Goal: Complete application form

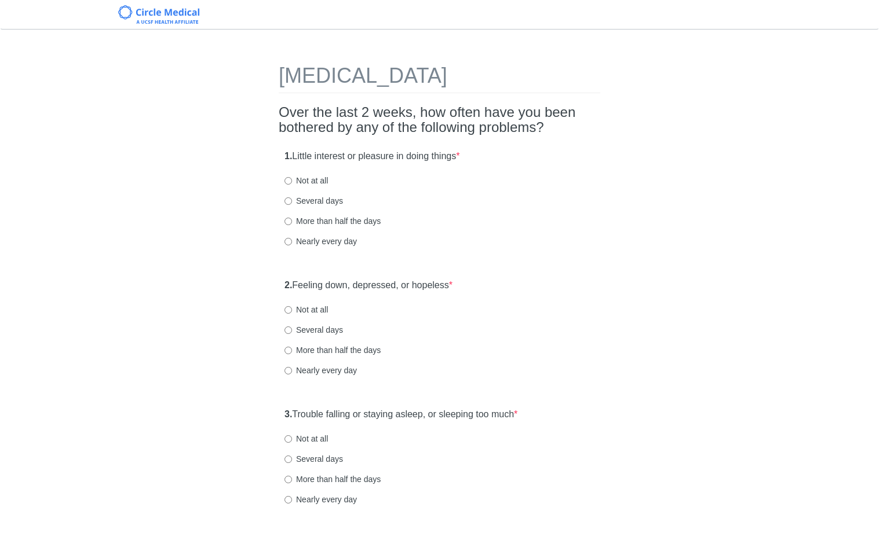
click at [318, 193] on div "1. Little interest or pleasure in doing things * Not at all Several days More t…" at bounding box center [439, 204] width 321 height 120
click at [317, 199] on label "Several days" at bounding box center [313, 201] width 58 height 12
click at [292, 199] on input "Several days" at bounding box center [288, 202] width 8 height 8
radio input "true"
click at [311, 323] on div "2. Feeling down, depressed, or hopeless * Not at all Several days More than hal…" at bounding box center [439, 333] width 321 height 120
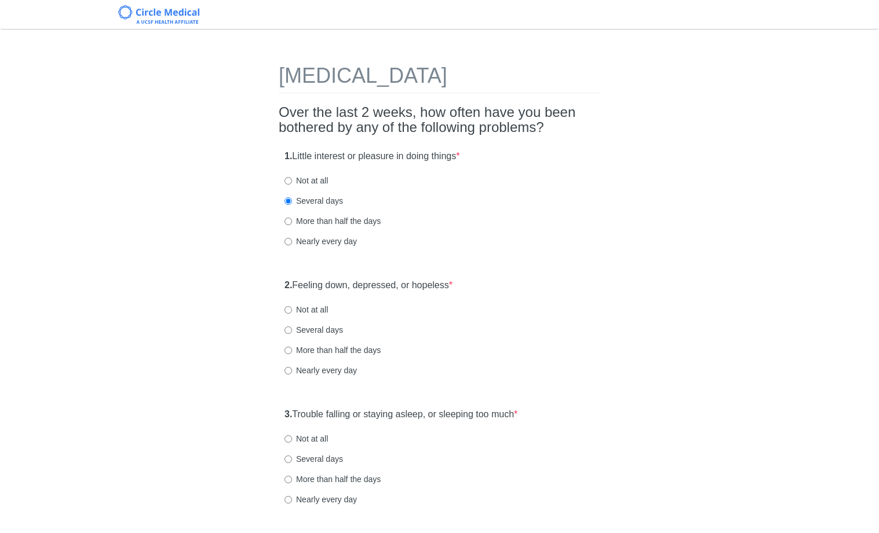
click at [315, 312] on label "Not at all" at bounding box center [305, 310] width 43 height 12
click at [292, 312] on input "Not at all" at bounding box center [288, 310] width 8 height 8
radio input "true"
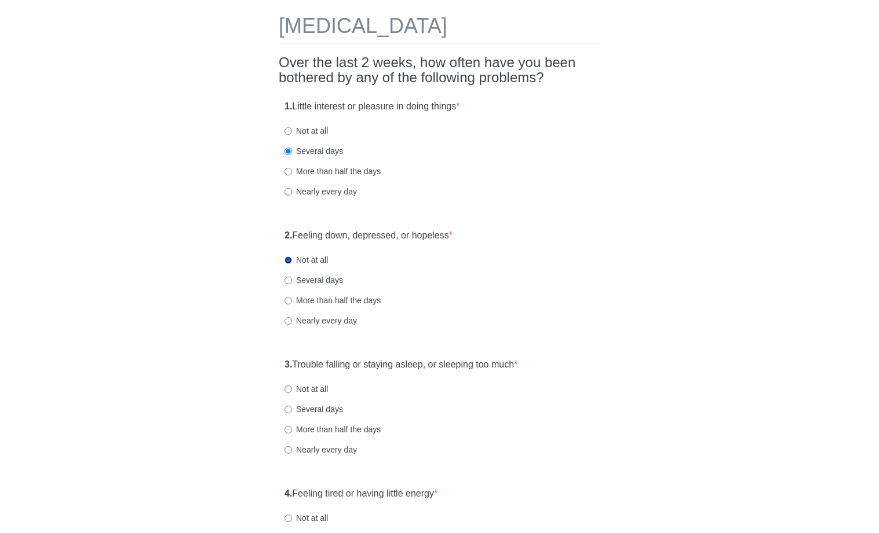
scroll to position [192, 0]
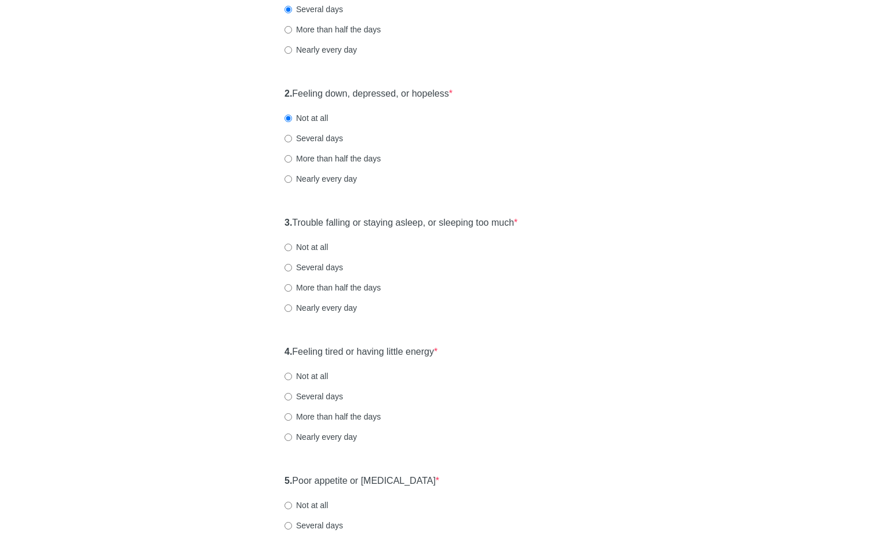
click at [323, 236] on div "3. Trouble falling or staying asleep, or sleeping too much * Not at all Several…" at bounding box center [439, 271] width 321 height 120
click at [324, 243] on label "Not at all" at bounding box center [305, 248] width 43 height 12
click at [292, 244] on input "Not at all" at bounding box center [288, 248] width 8 height 8
radio input "true"
click at [327, 267] on label "Several days" at bounding box center [313, 268] width 58 height 12
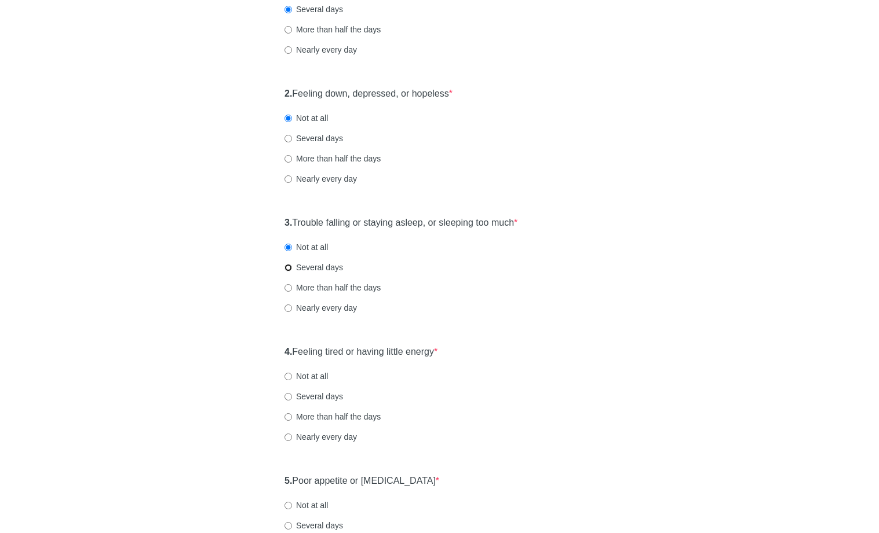
click at [292, 267] on input "Several days" at bounding box center [288, 268] width 8 height 8
radio input "true"
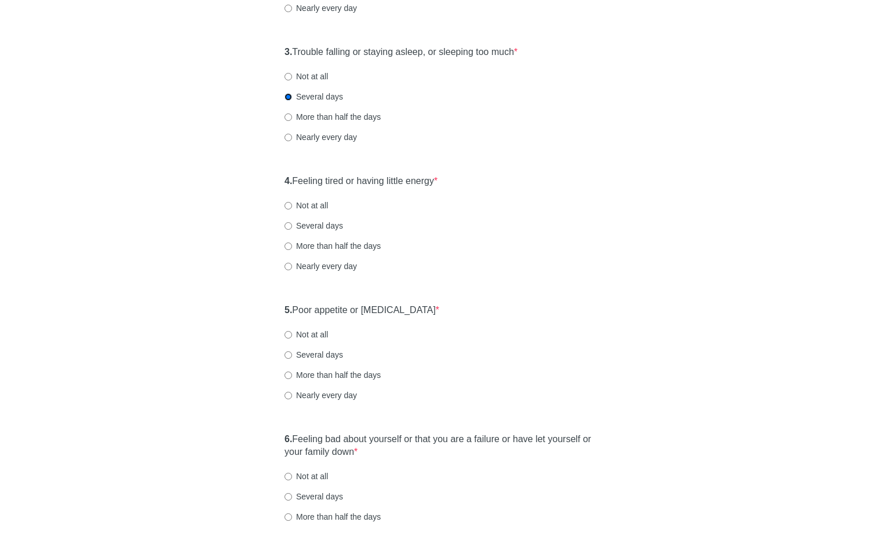
scroll to position [371, 0]
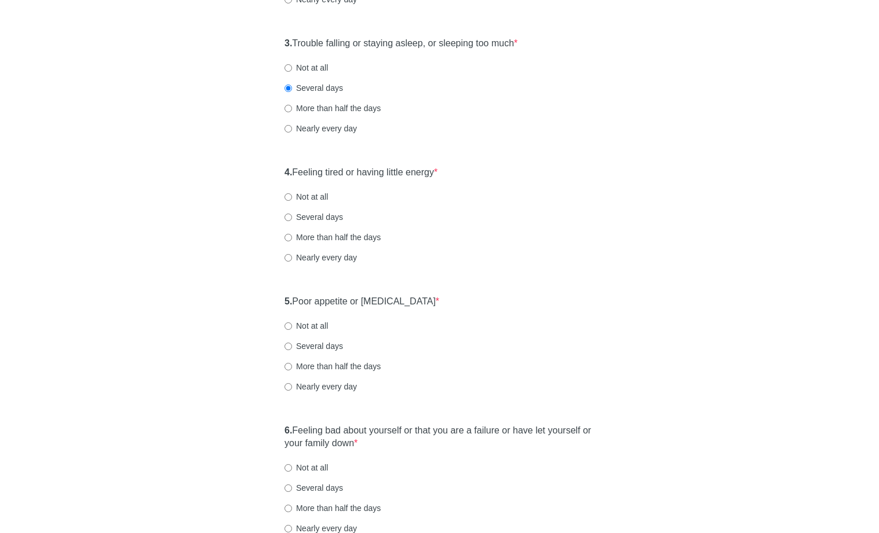
click at [300, 213] on label "Several days" at bounding box center [313, 217] width 58 height 12
click at [292, 214] on input "Several days" at bounding box center [288, 218] width 8 height 8
radio input "true"
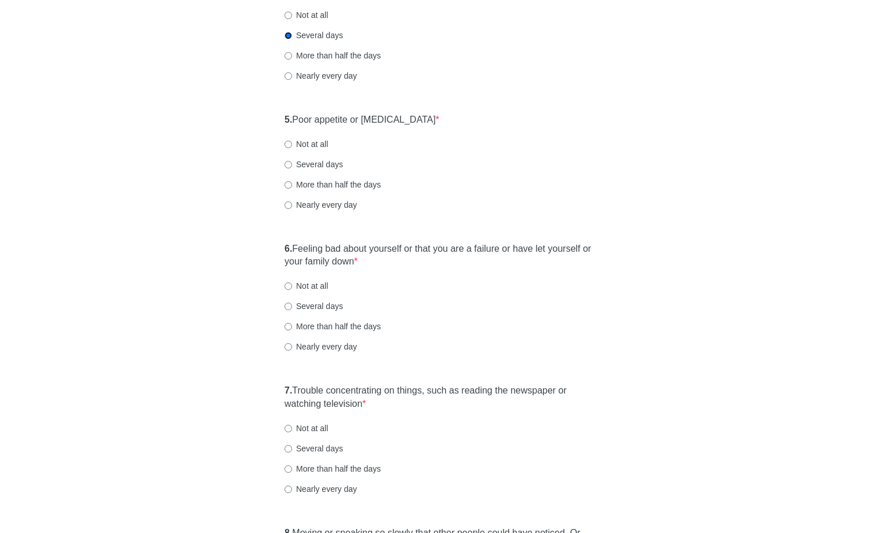
scroll to position [558, 0]
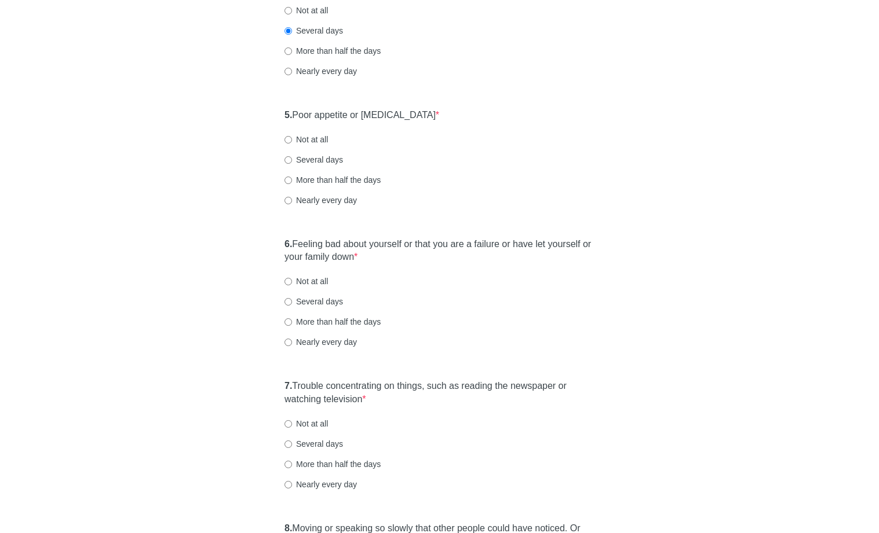
click at [323, 284] on label "Not at all" at bounding box center [305, 282] width 43 height 12
click at [292, 284] on input "Not at all" at bounding box center [288, 282] width 8 height 8
radio input "true"
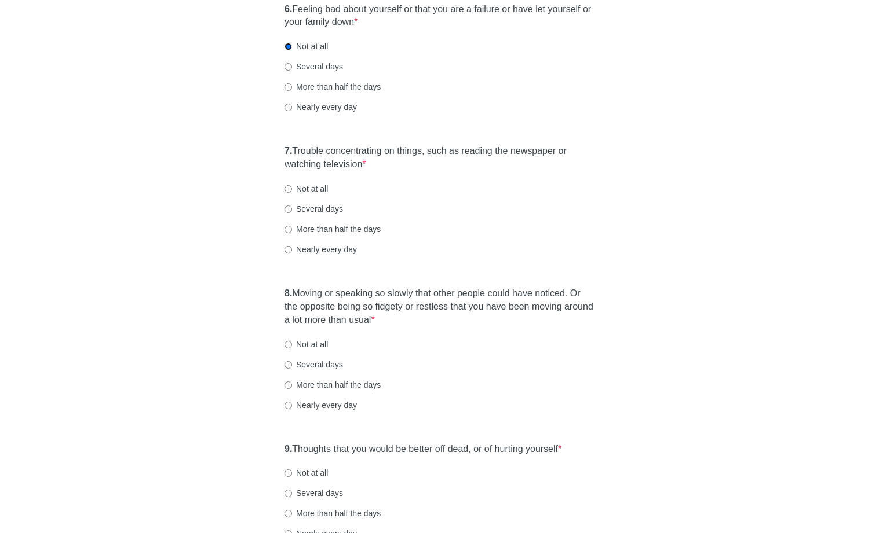
scroll to position [822, 0]
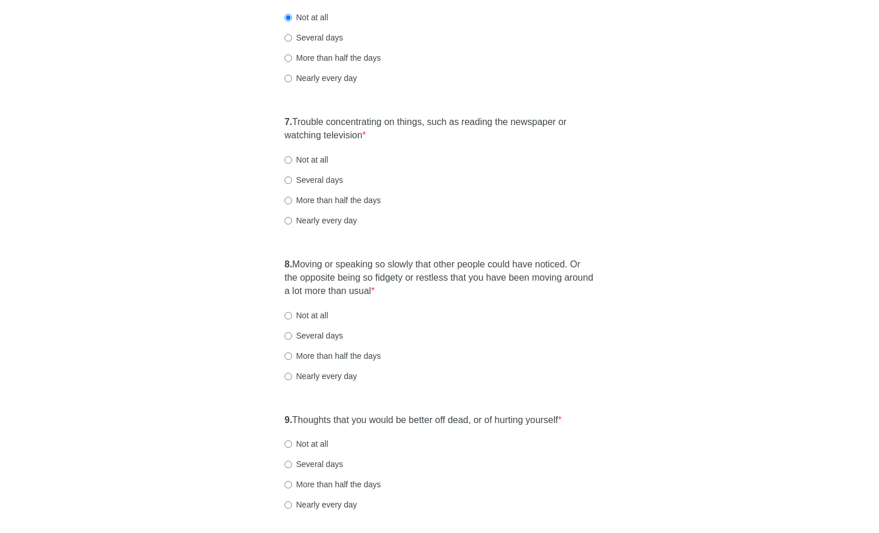
click at [318, 162] on label "Not at all" at bounding box center [305, 160] width 43 height 12
click at [292, 162] on input "Not at all" at bounding box center [288, 160] width 8 height 8
radio input "true"
click at [317, 180] on label "Several days" at bounding box center [313, 180] width 58 height 12
click at [292, 180] on input "Several days" at bounding box center [288, 181] width 8 height 8
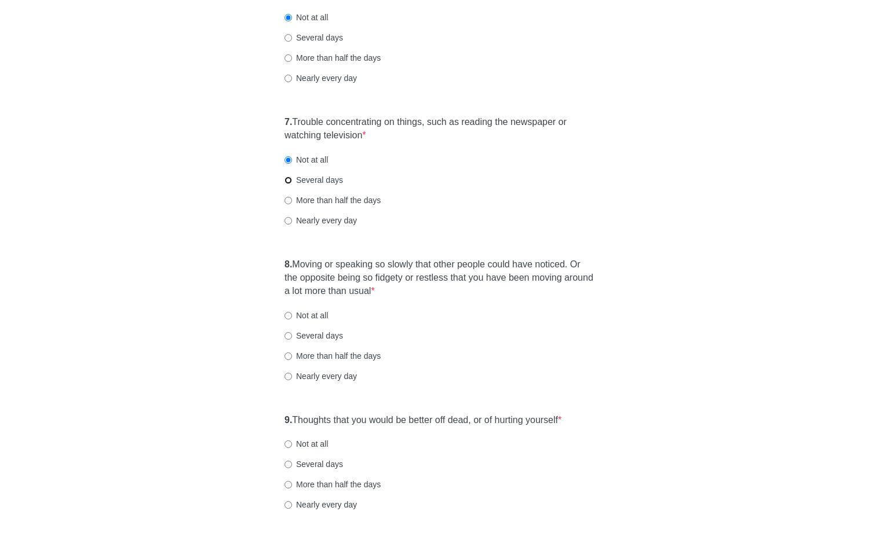
radio input "true"
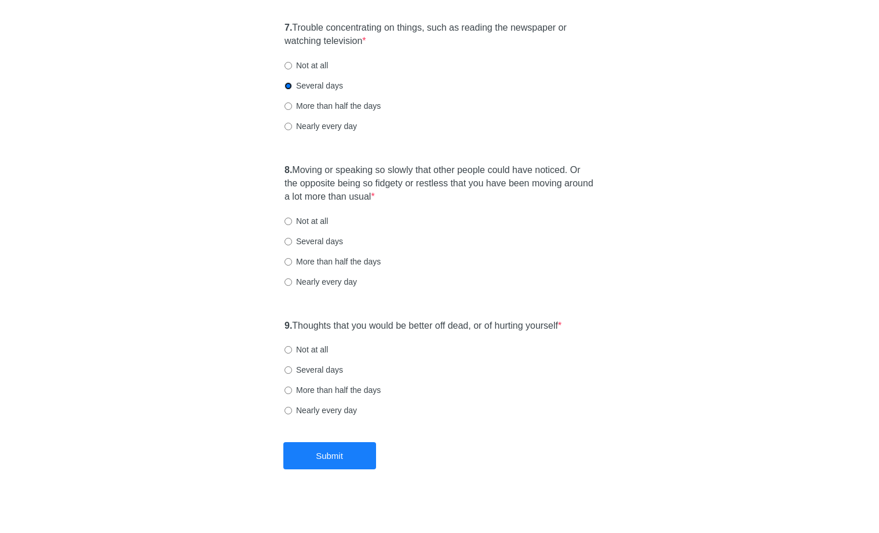
scroll to position [923, 0]
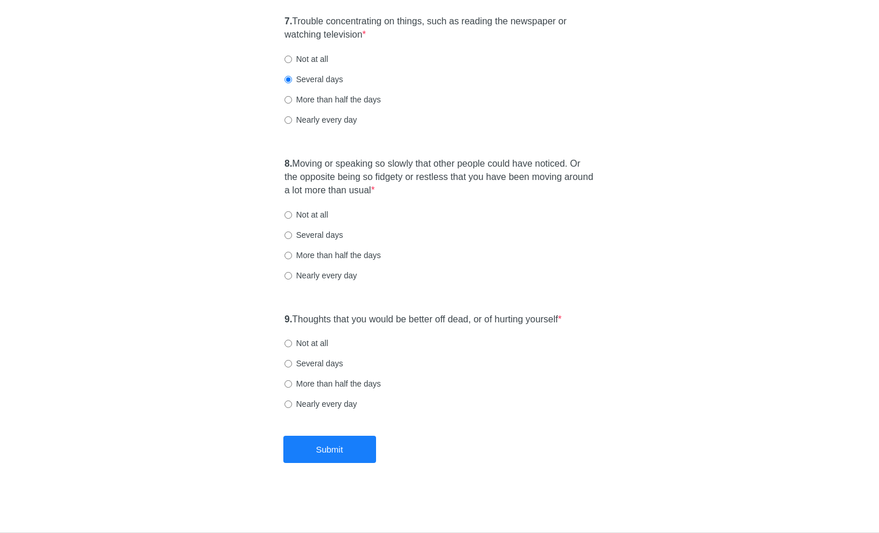
click at [302, 218] on label "Not at all" at bounding box center [305, 215] width 43 height 12
click at [292, 218] on input "Not at all" at bounding box center [288, 215] width 8 height 8
radio input "true"
click at [312, 346] on label "Not at all" at bounding box center [305, 344] width 43 height 12
click at [292, 346] on input "Not at all" at bounding box center [288, 344] width 8 height 8
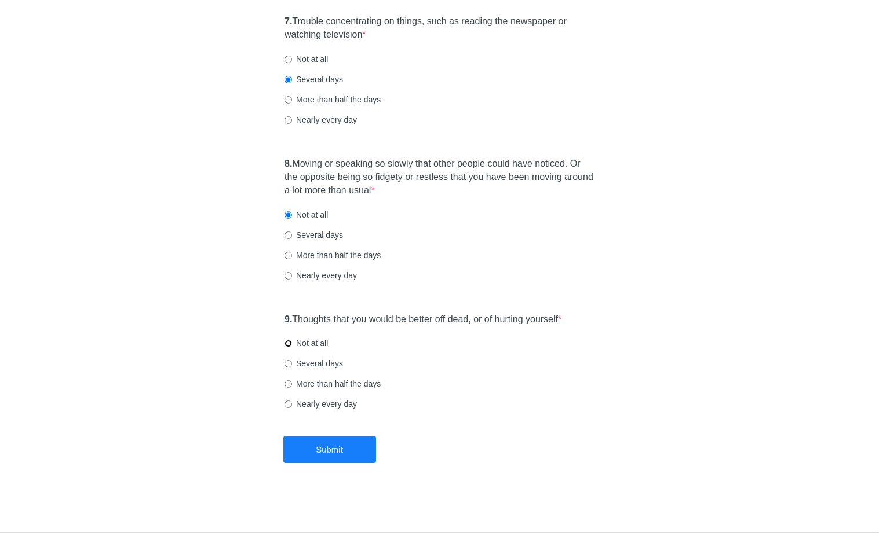
radio input "true"
click at [323, 449] on button "Submit" at bounding box center [329, 449] width 93 height 27
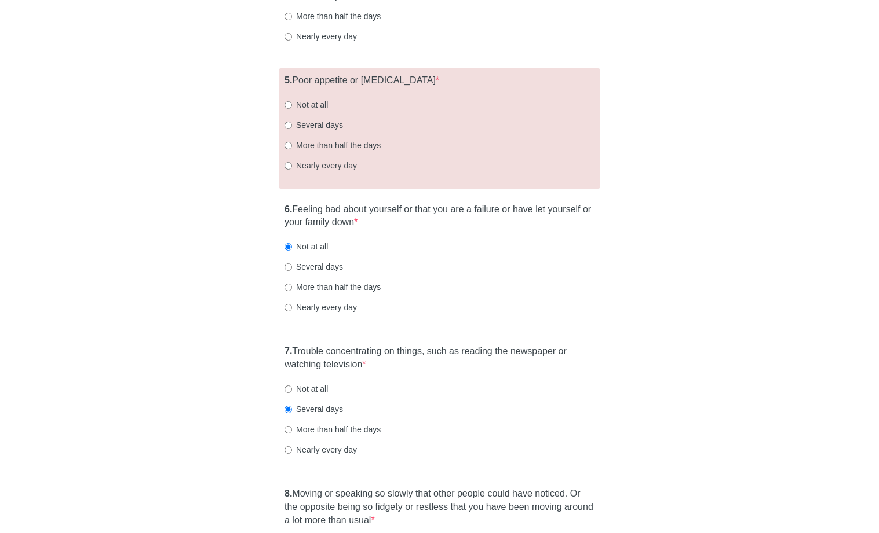
scroll to position [591, 0]
click at [316, 107] on label "Not at all" at bounding box center [305, 106] width 43 height 12
click at [292, 107] on input "Not at all" at bounding box center [288, 107] width 8 height 8
radio input "true"
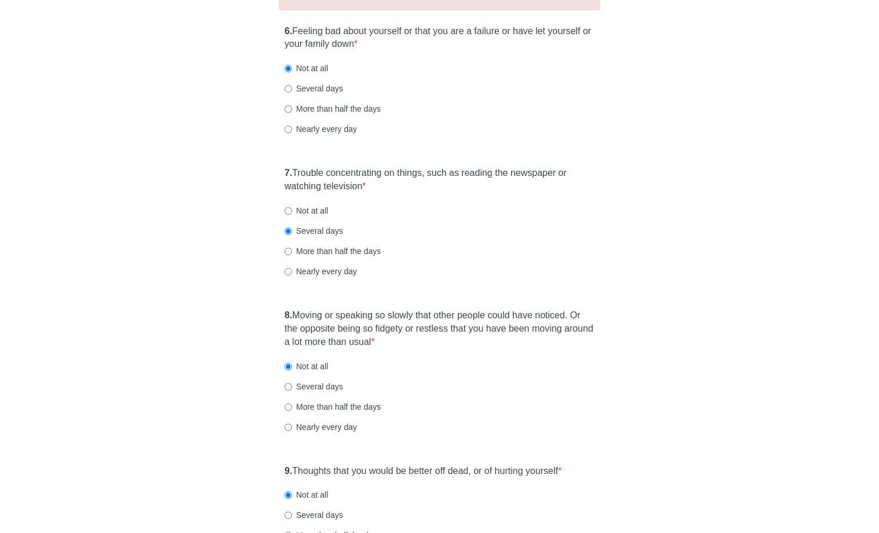
scroll to position [964, 0]
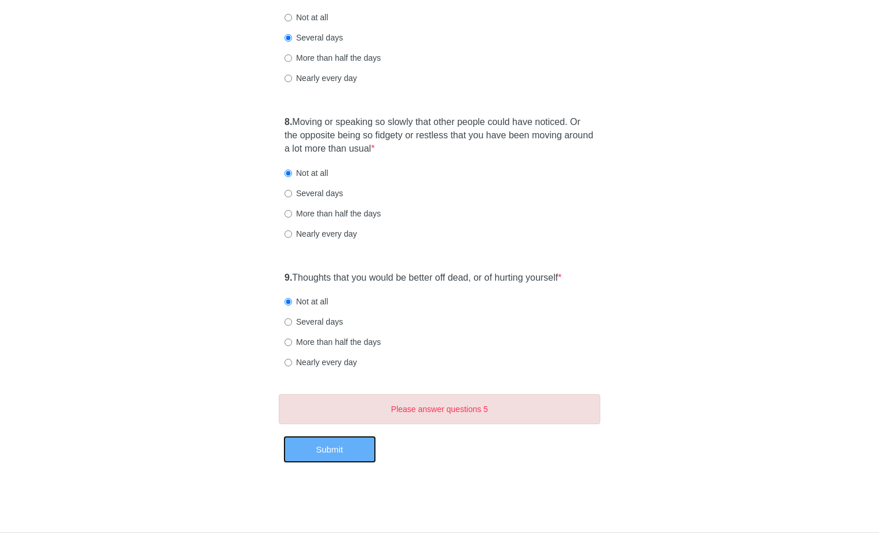
click at [310, 443] on button "Submit" at bounding box center [329, 449] width 93 height 27
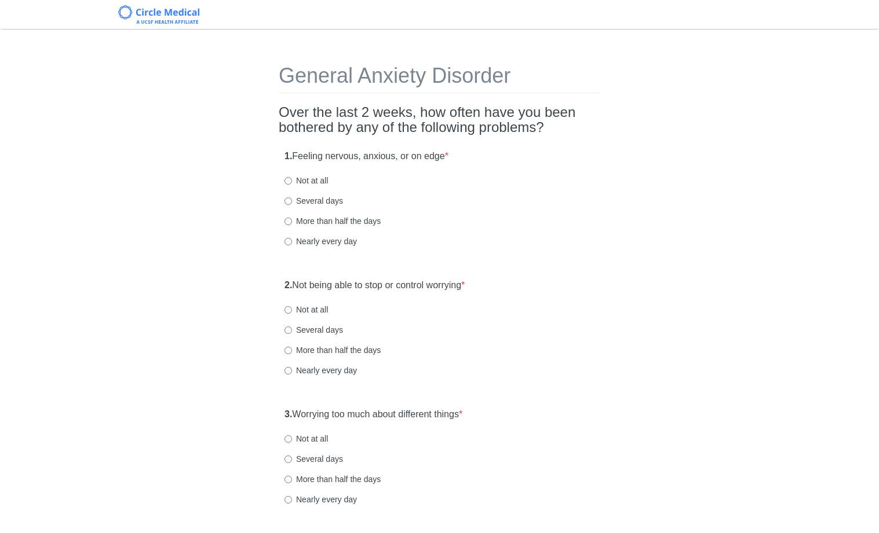
click at [327, 196] on label "Several days" at bounding box center [313, 201] width 58 height 12
click at [292, 198] on input "Several days" at bounding box center [288, 202] width 8 height 8
radio input "true"
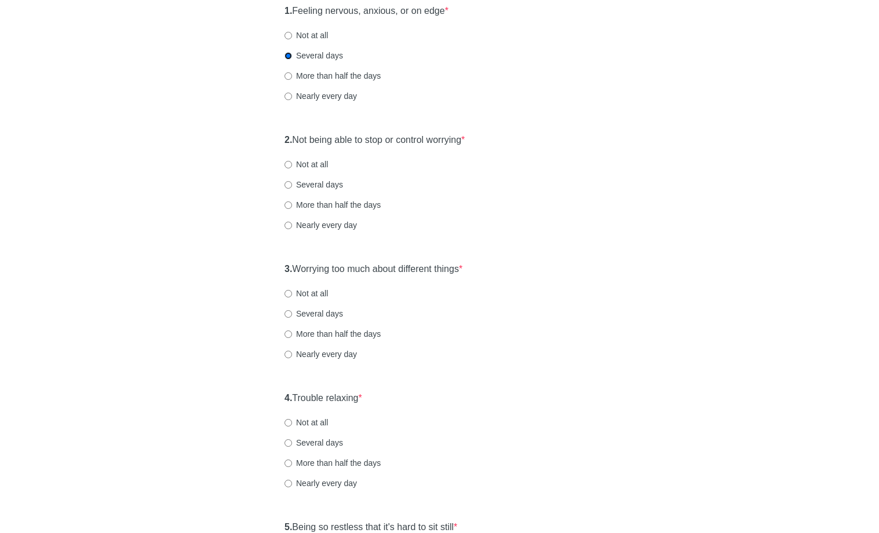
scroll to position [147, 0]
click at [307, 182] on label "Several days" at bounding box center [313, 184] width 58 height 12
click at [292, 182] on input "Several days" at bounding box center [288, 184] width 8 height 8
radio input "true"
click at [299, 160] on label "Not at all" at bounding box center [305, 164] width 43 height 12
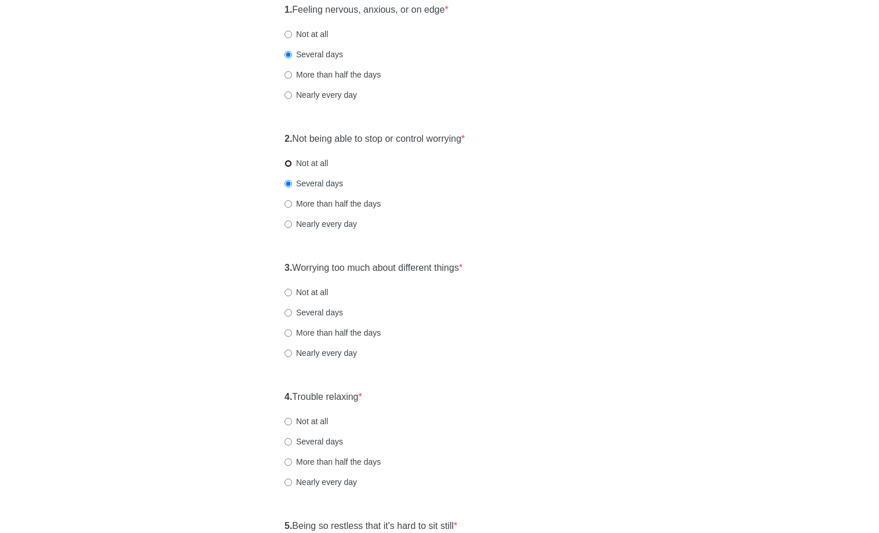
click at [292, 160] on input "Not at all" at bounding box center [288, 164] width 8 height 8
radio input "true"
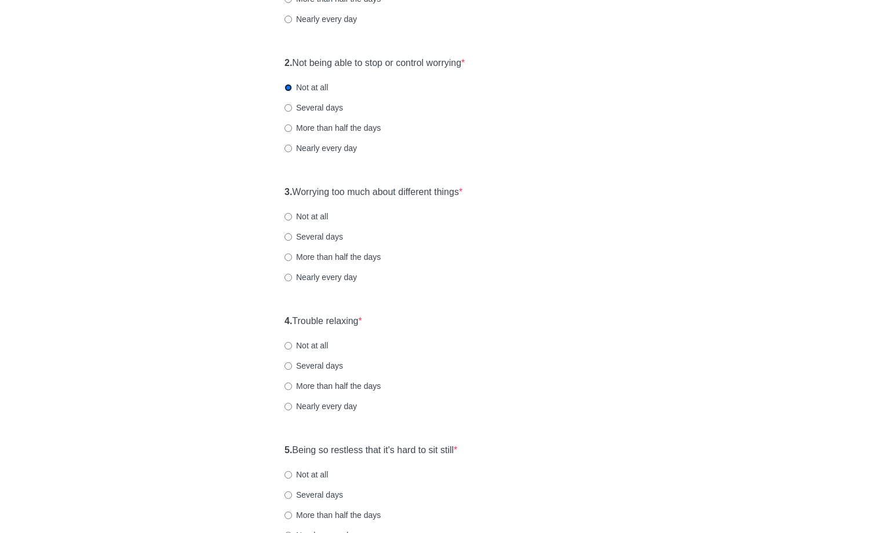
scroll to position [234, 0]
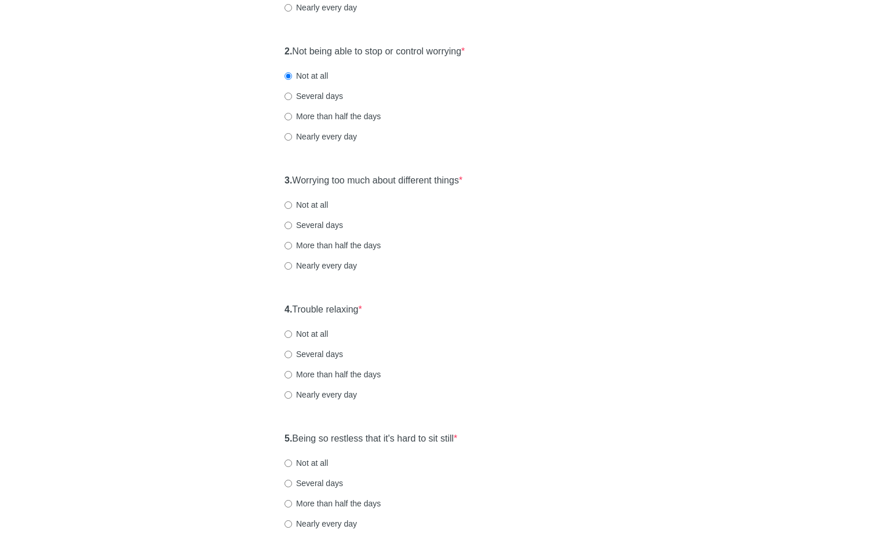
click at [306, 203] on label "Not at all" at bounding box center [305, 205] width 43 height 12
click at [292, 203] on input "Not at all" at bounding box center [288, 206] width 8 height 8
radio input "true"
click at [310, 226] on label "Several days" at bounding box center [313, 226] width 58 height 12
click at [292, 226] on input "Several days" at bounding box center [288, 226] width 8 height 8
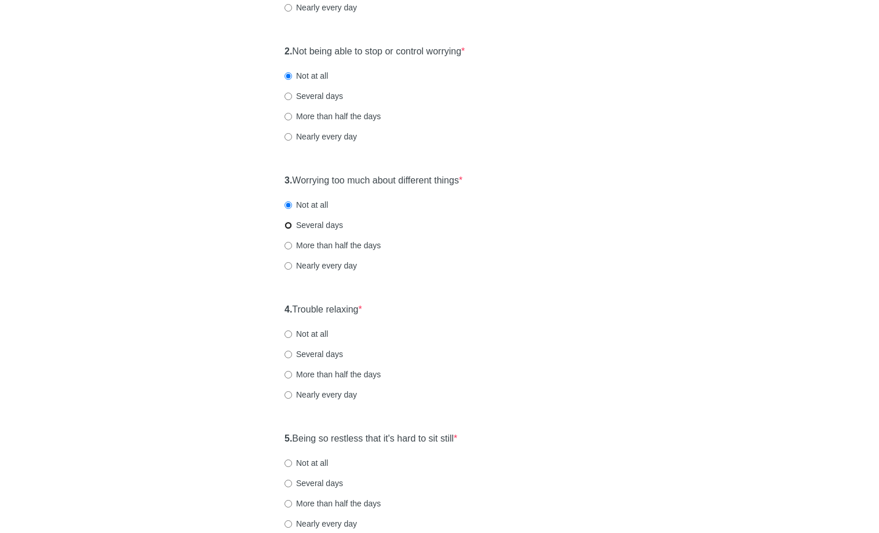
radio input "true"
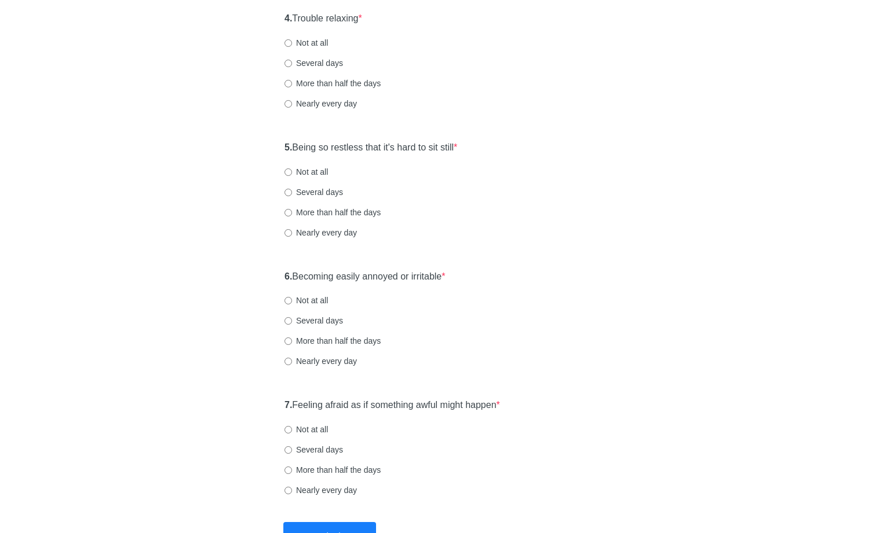
scroll to position [540, 0]
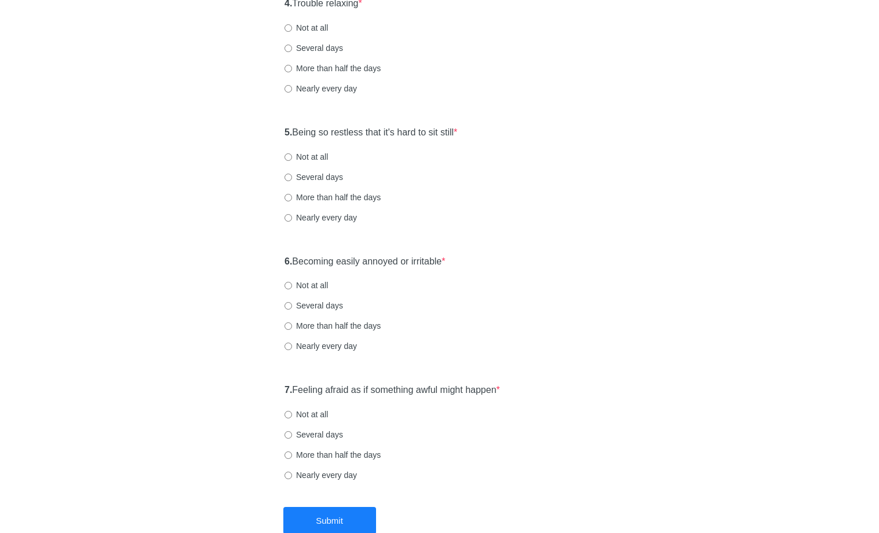
click at [313, 25] on label "Not at all" at bounding box center [305, 28] width 43 height 12
click at [292, 25] on input "Not at all" at bounding box center [288, 28] width 8 height 8
radio input "true"
click at [292, 159] on label "Not at all" at bounding box center [305, 157] width 43 height 12
click at [292, 159] on input "Not at all" at bounding box center [288, 157] width 8 height 8
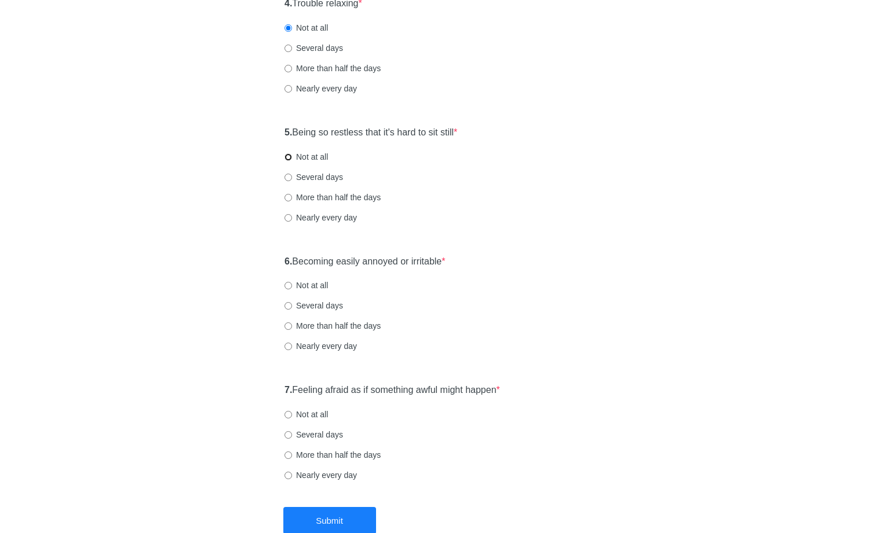
radio input "true"
click at [294, 175] on label "Several days" at bounding box center [313, 177] width 58 height 12
click at [292, 175] on input "Several days" at bounding box center [288, 178] width 8 height 8
radio input "true"
click at [302, 160] on label "Not at all" at bounding box center [305, 157] width 43 height 12
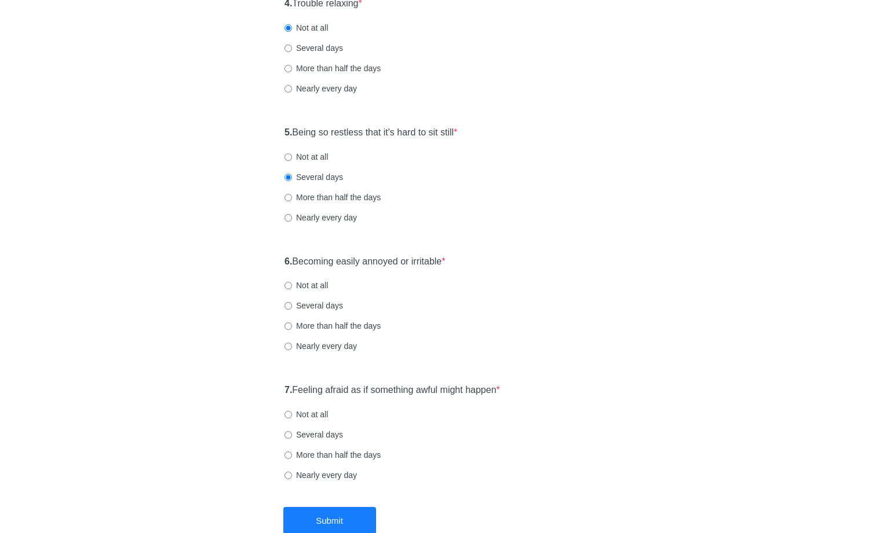
click at [292, 160] on input "Not at all" at bounding box center [288, 157] width 8 height 8
radio input "true"
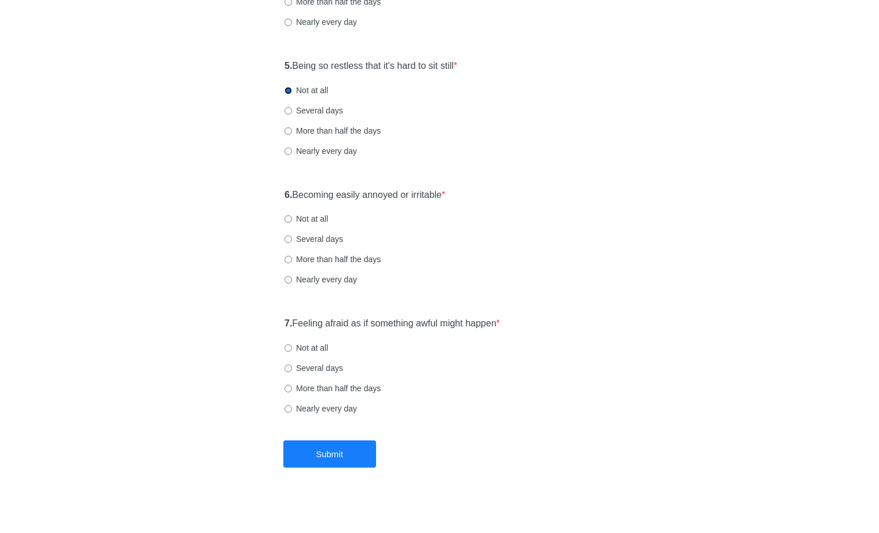
scroll to position [612, 0]
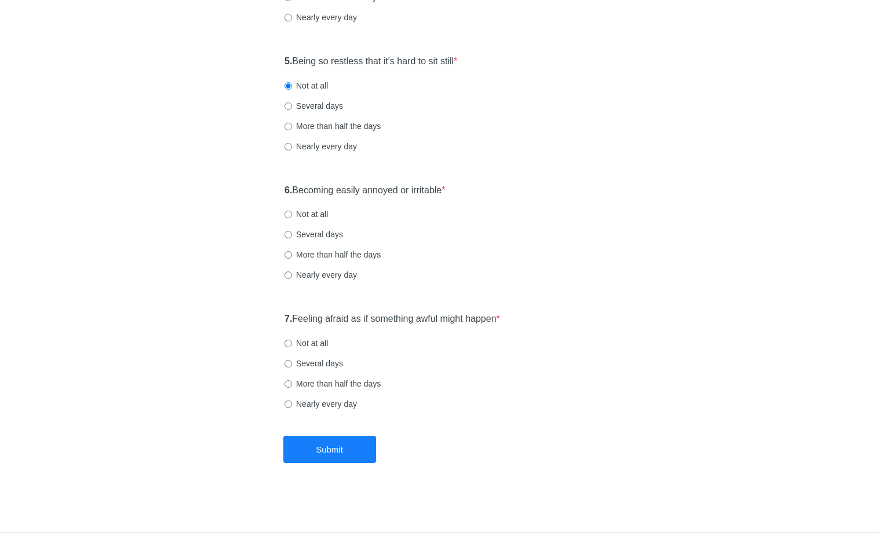
click at [325, 107] on label "Several days" at bounding box center [313, 106] width 58 height 12
click at [292, 107] on input "Several days" at bounding box center [288, 107] width 8 height 8
radio input "true"
click at [298, 229] on label "Several days" at bounding box center [313, 235] width 58 height 12
click at [292, 231] on input "Several days" at bounding box center [288, 235] width 8 height 8
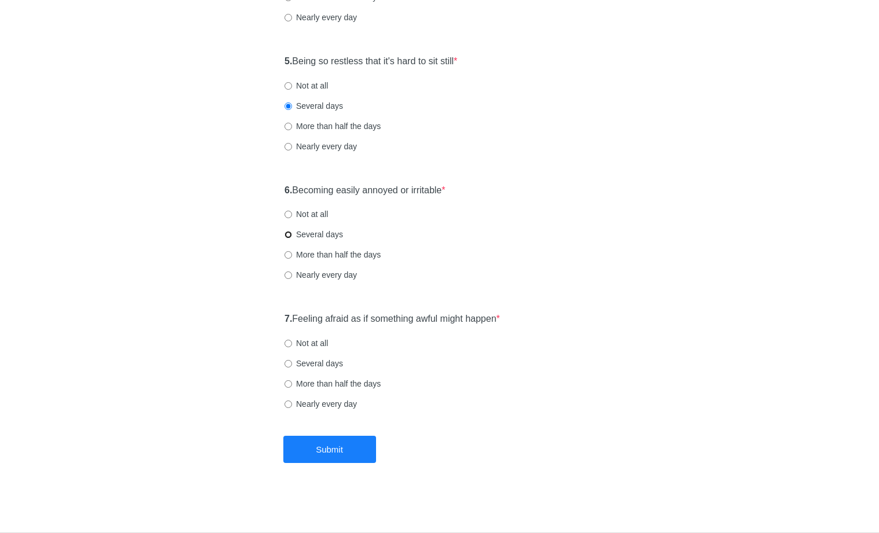
radio input "true"
click at [312, 342] on label "Not at all" at bounding box center [305, 344] width 43 height 12
click at [292, 342] on input "Not at all" at bounding box center [288, 344] width 8 height 8
radio input "true"
click at [330, 452] on button "Submit" at bounding box center [329, 449] width 93 height 27
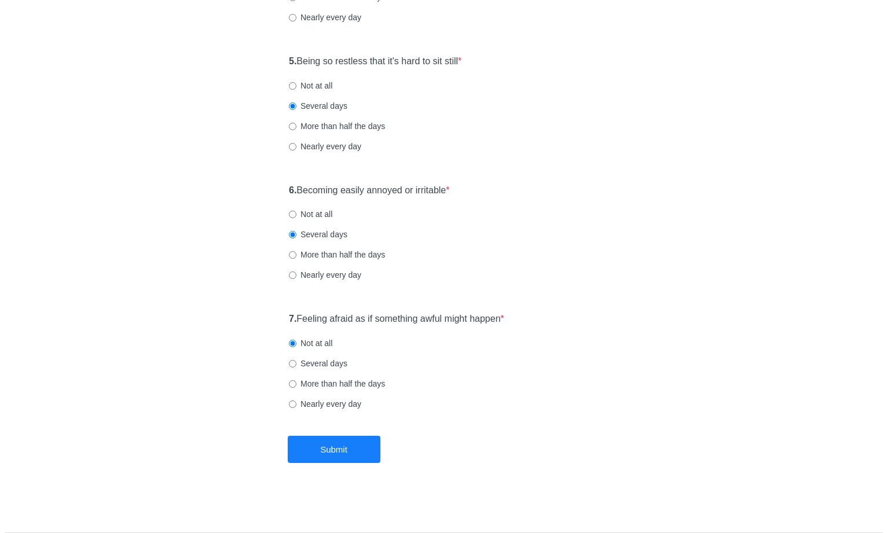
scroll to position [0, 0]
